Goal: Navigation & Orientation: Find specific page/section

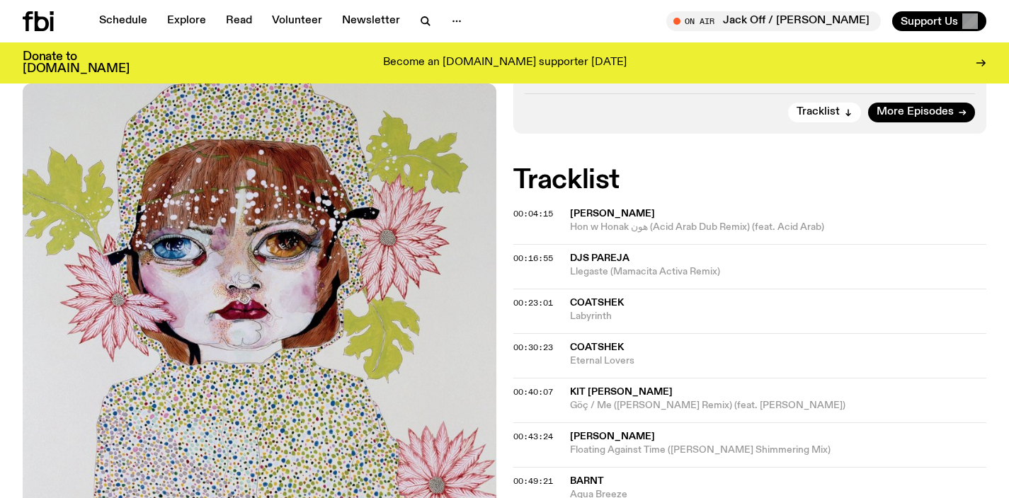
scroll to position [452, 0]
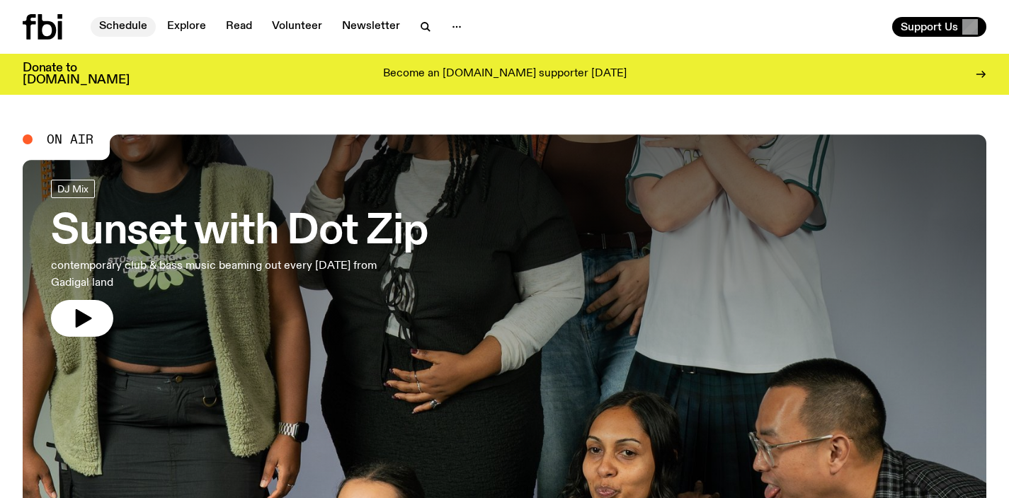
click at [136, 25] on link "Schedule" at bounding box center [123, 27] width 65 height 20
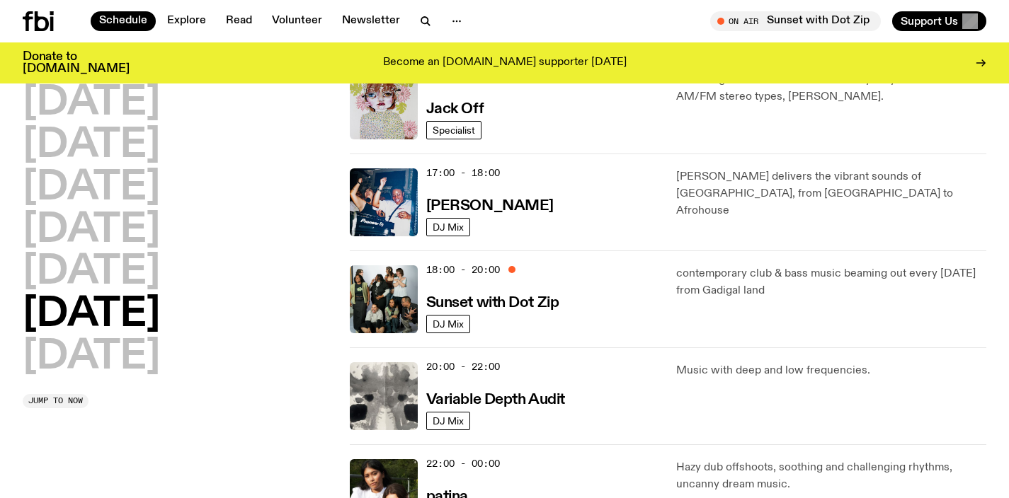
scroll to position [723, 0]
